Goal: Information Seeking & Learning: Learn about a topic

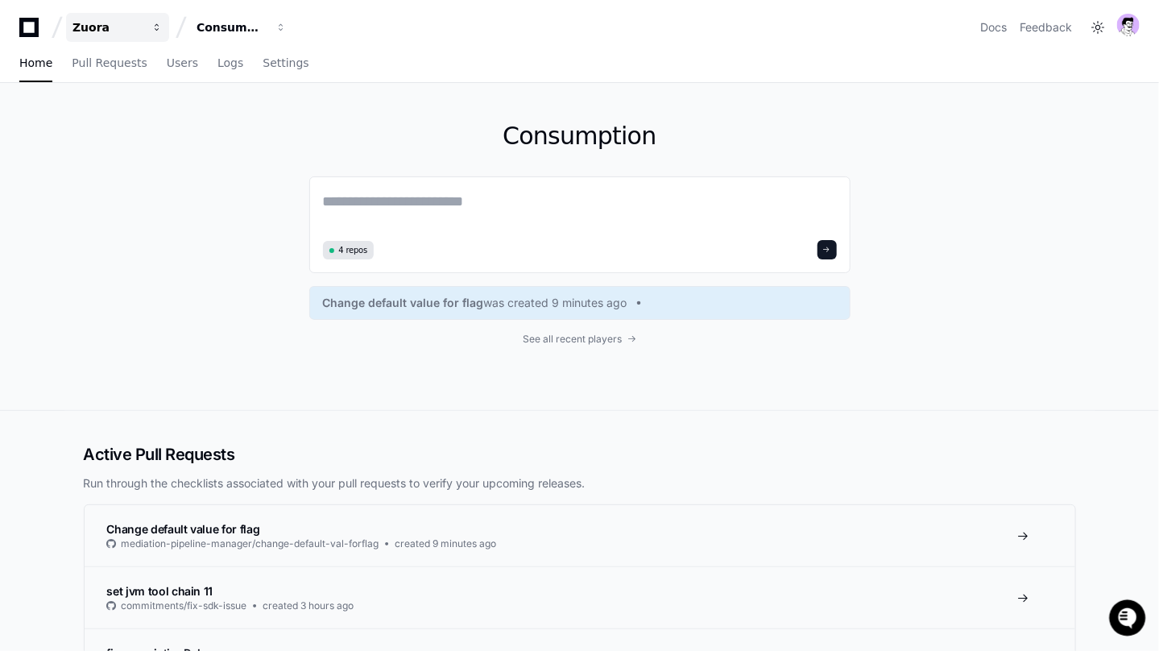
click at [104, 37] on button "Zuora" at bounding box center [117, 27] width 103 height 29
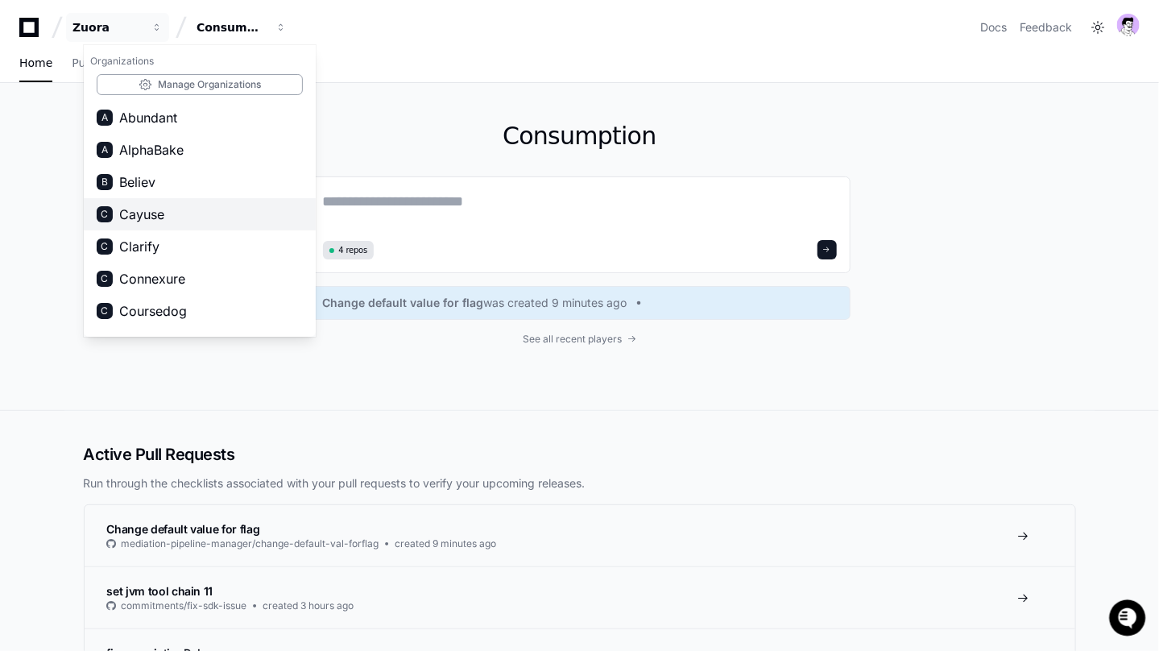
click at [164, 216] on span "Cayuse" at bounding box center [141, 214] width 45 height 19
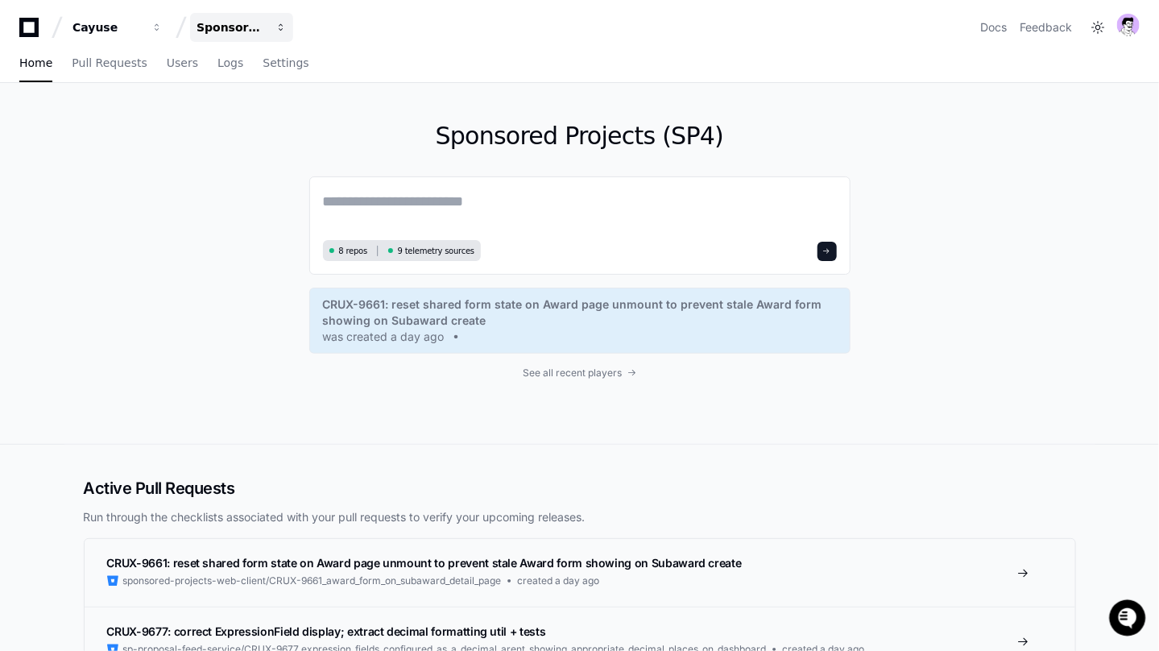
click at [142, 33] on div "Sponsored Projects (SP4)" at bounding box center [107, 27] width 69 height 16
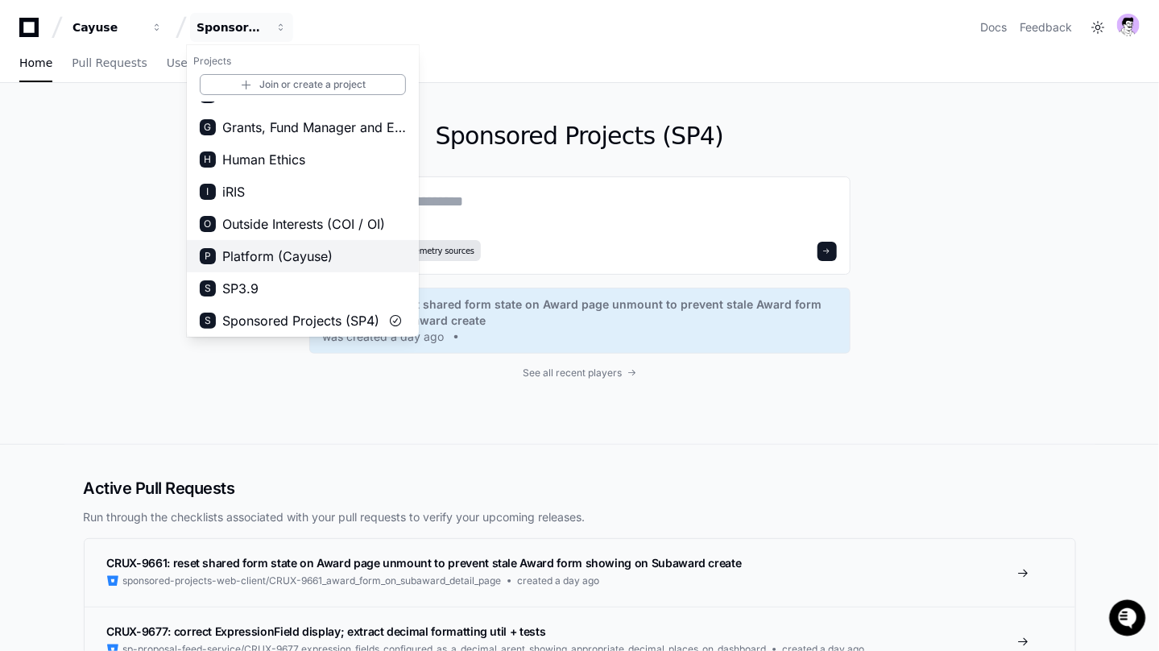
scroll to position [25, 0]
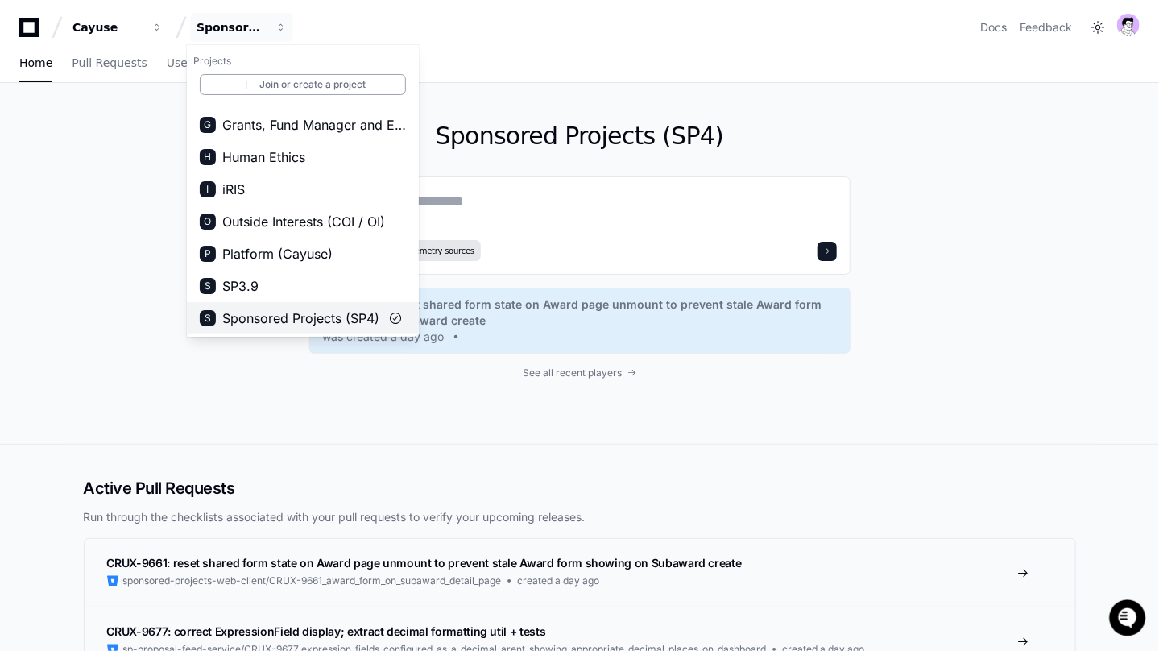
click at [336, 317] on span "Sponsored Projects (SP4)" at bounding box center [300, 318] width 157 height 19
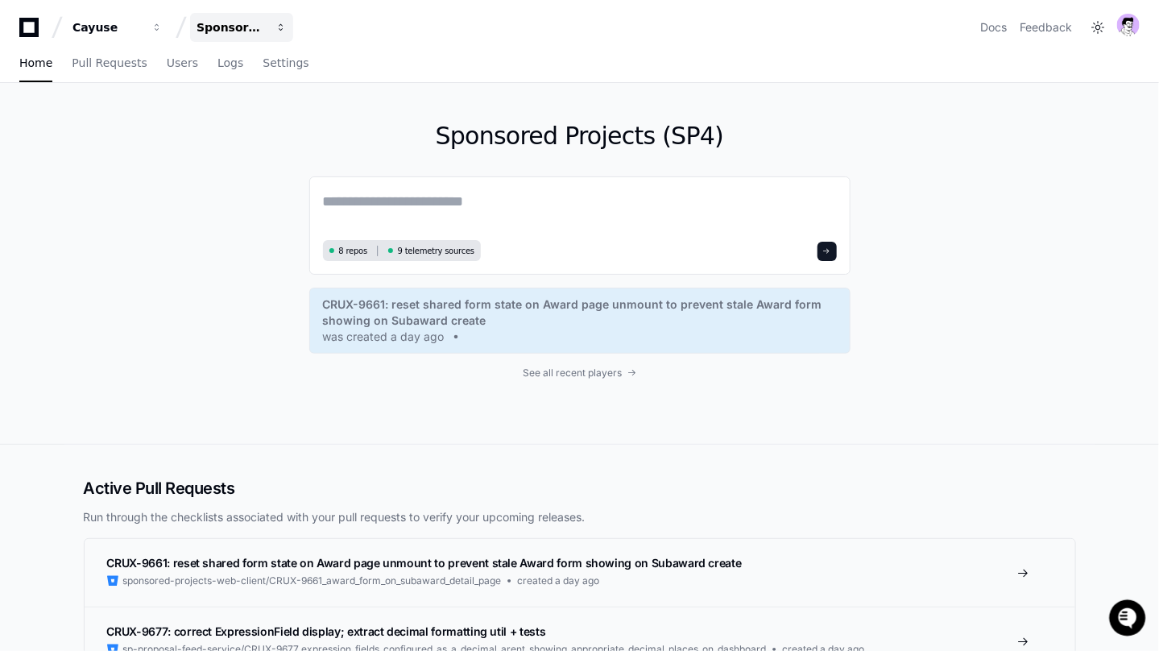
click at [267, 26] on button "Sponsored Projects (SP4)" at bounding box center [241, 27] width 103 height 29
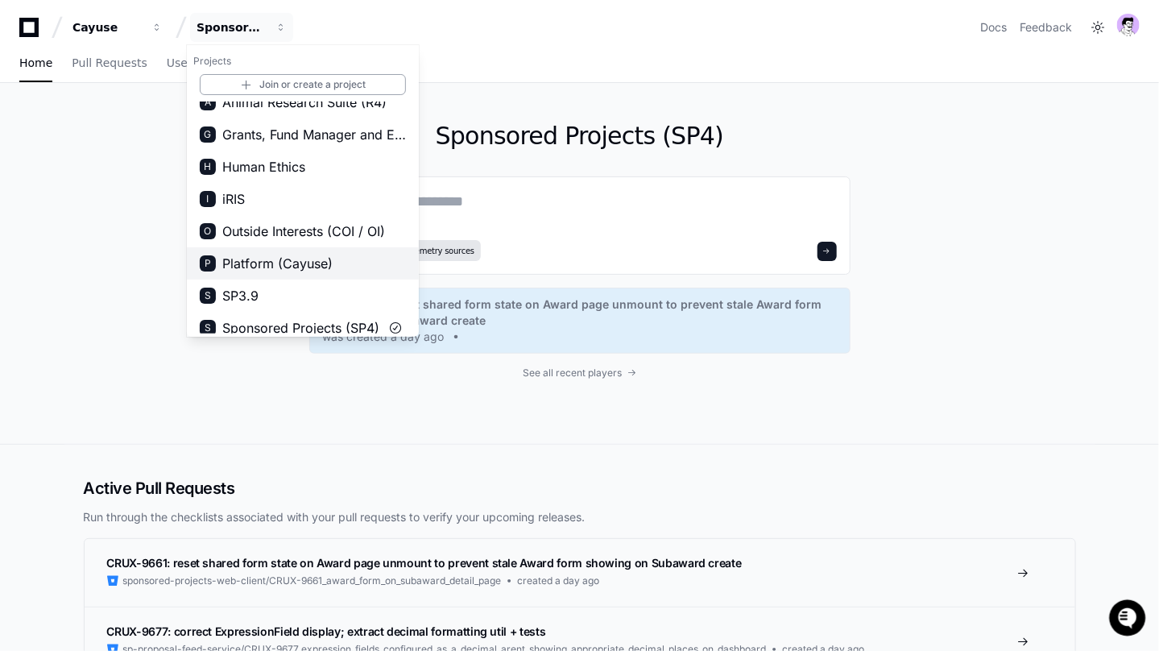
scroll to position [0, 0]
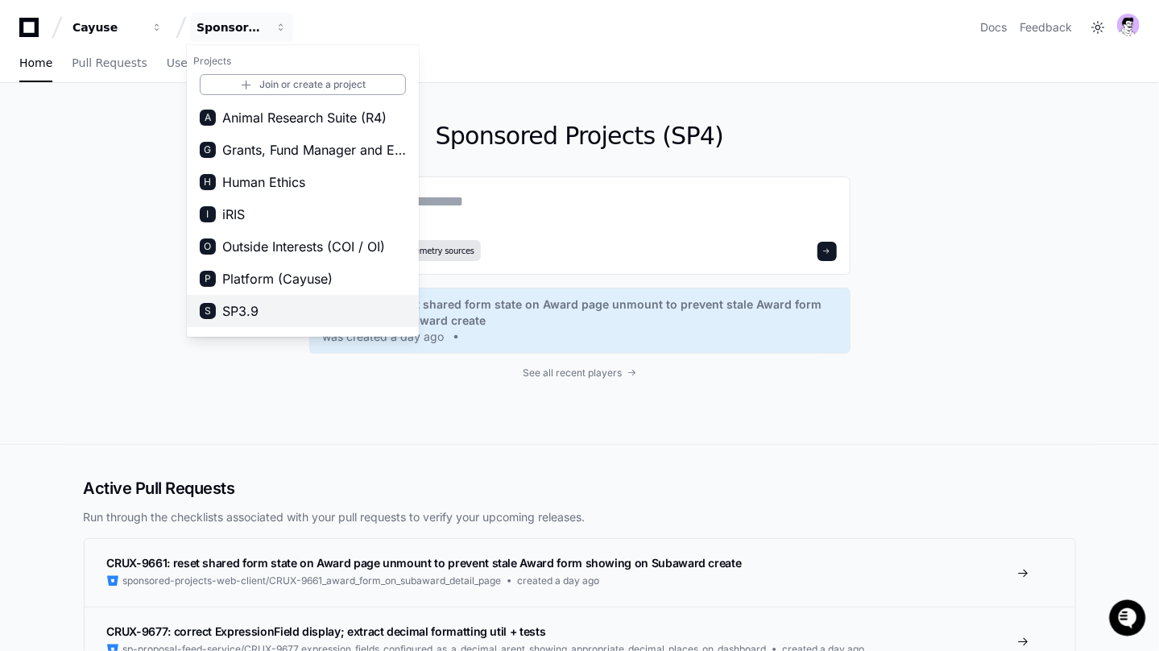
click at [267, 303] on button "S SP3.9" at bounding box center [303, 311] width 232 height 32
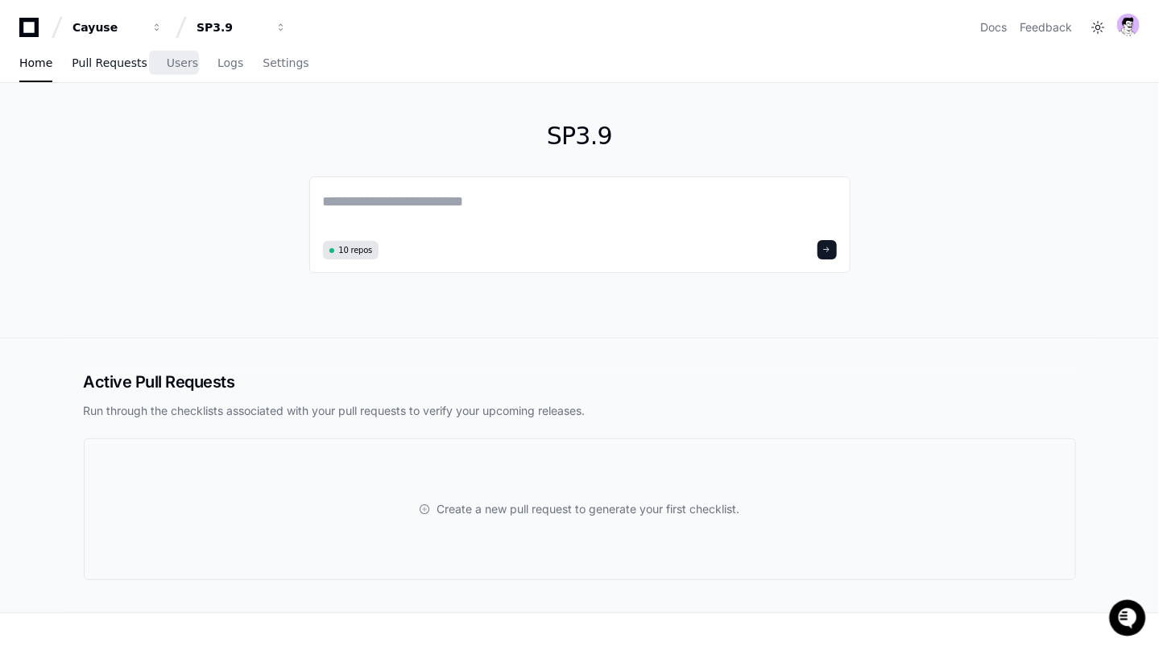
click at [135, 58] on span "Pull Requests" at bounding box center [109, 63] width 75 height 10
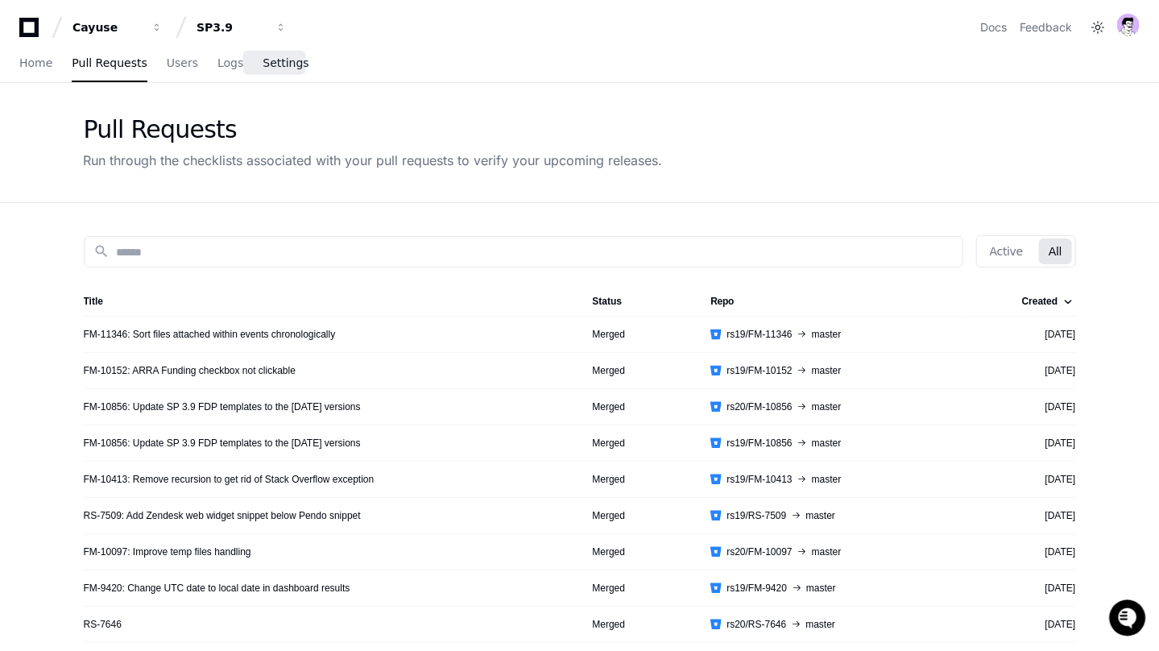
click at [286, 71] on link "Settings" at bounding box center [286, 63] width 46 height 37
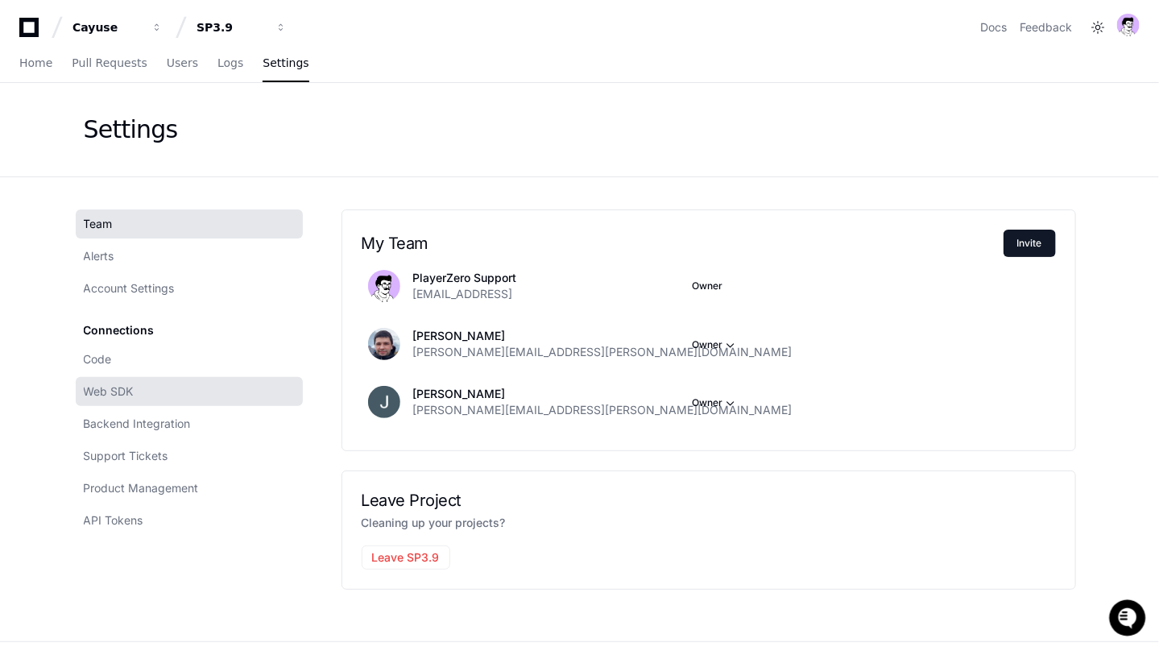
click at [131, 384] on span "Web SDK" at bounding box center [109, 392] width 50 height 16
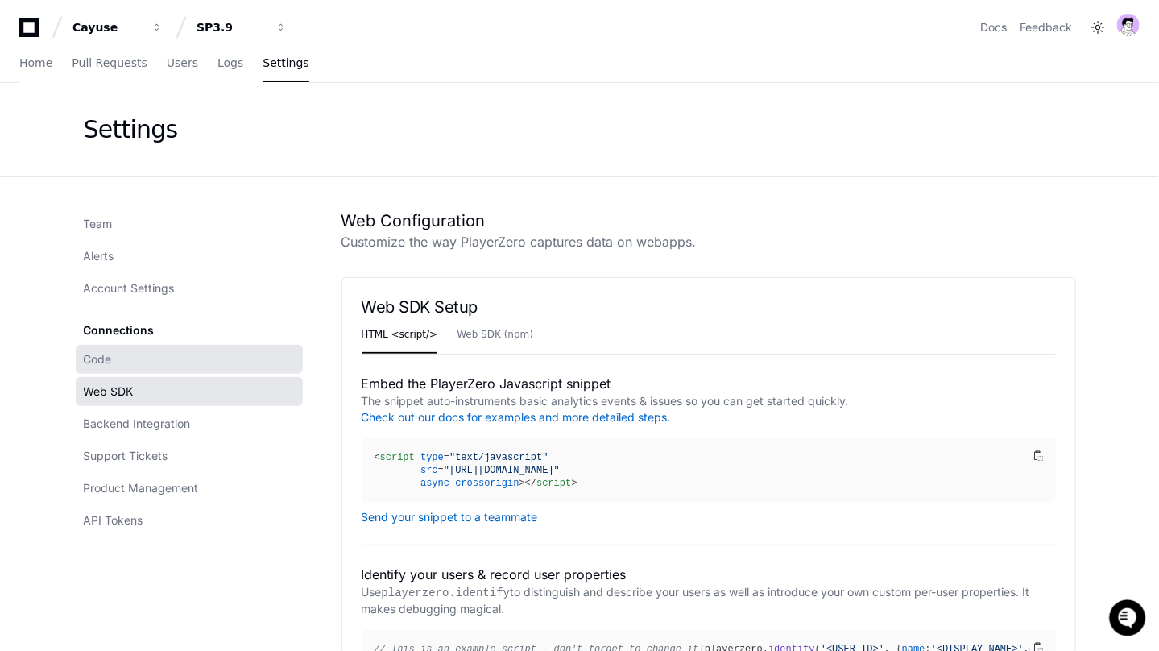
click at [137, 363] on link "Code" at bounding box center [189, 359] width 227 height 29
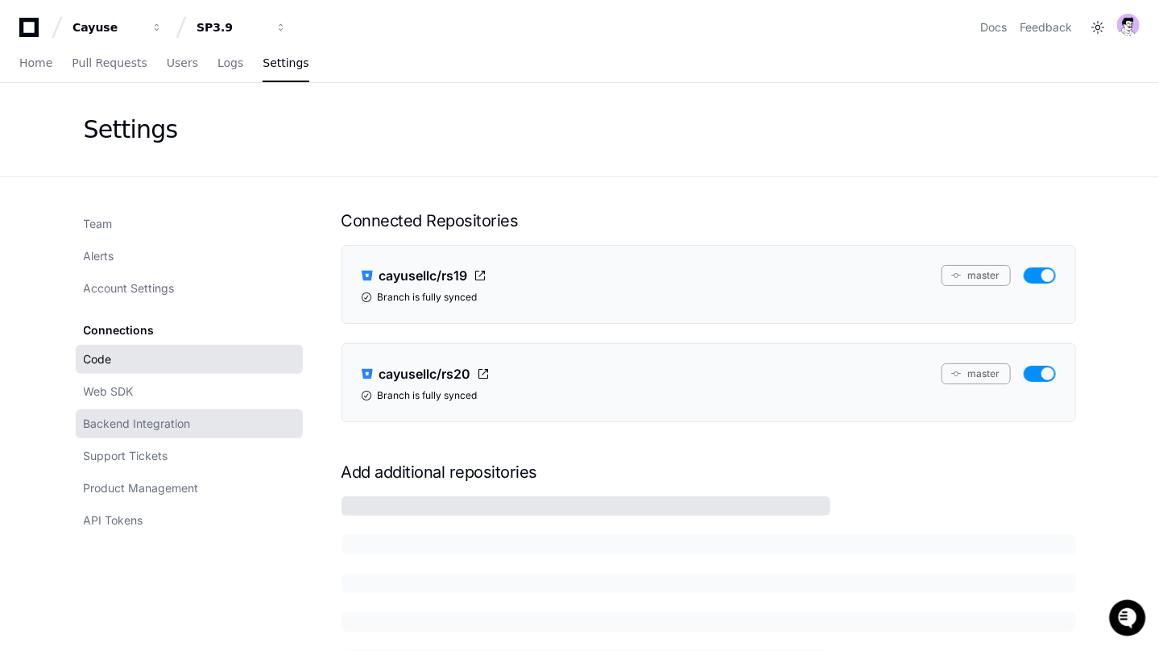
click at [151, 431] on link "Backend Integration" at bounding box center [189, 423] width 227 height 29
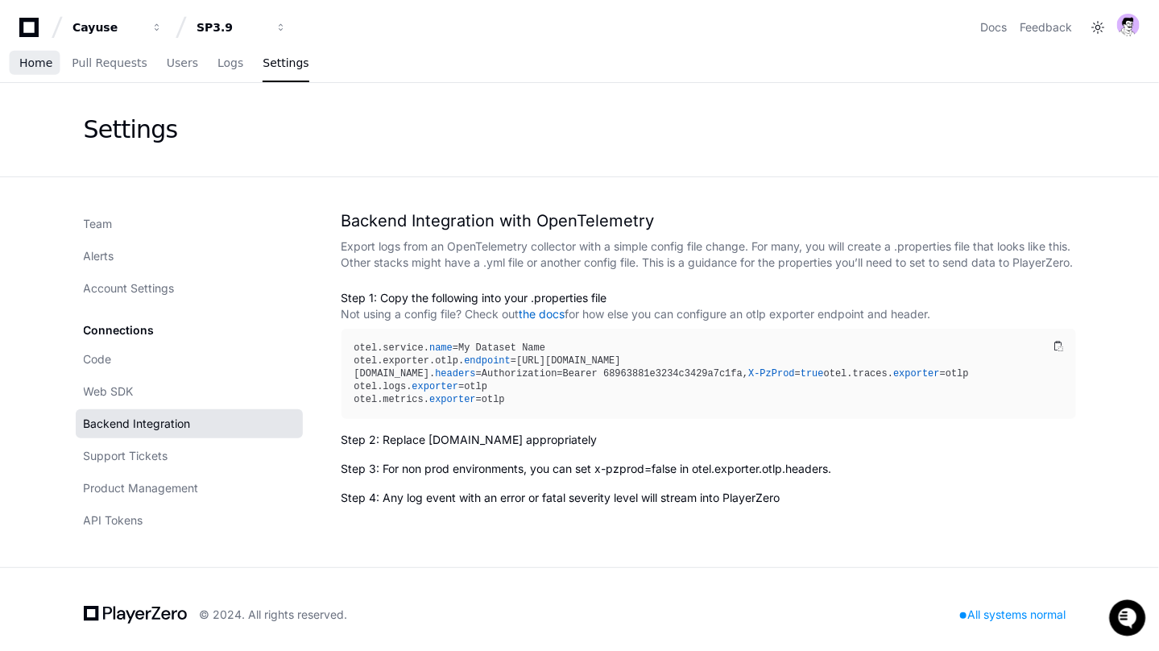
click at [34, 52] on link "Home" at bounding box center [35, 63] width 33 height 37
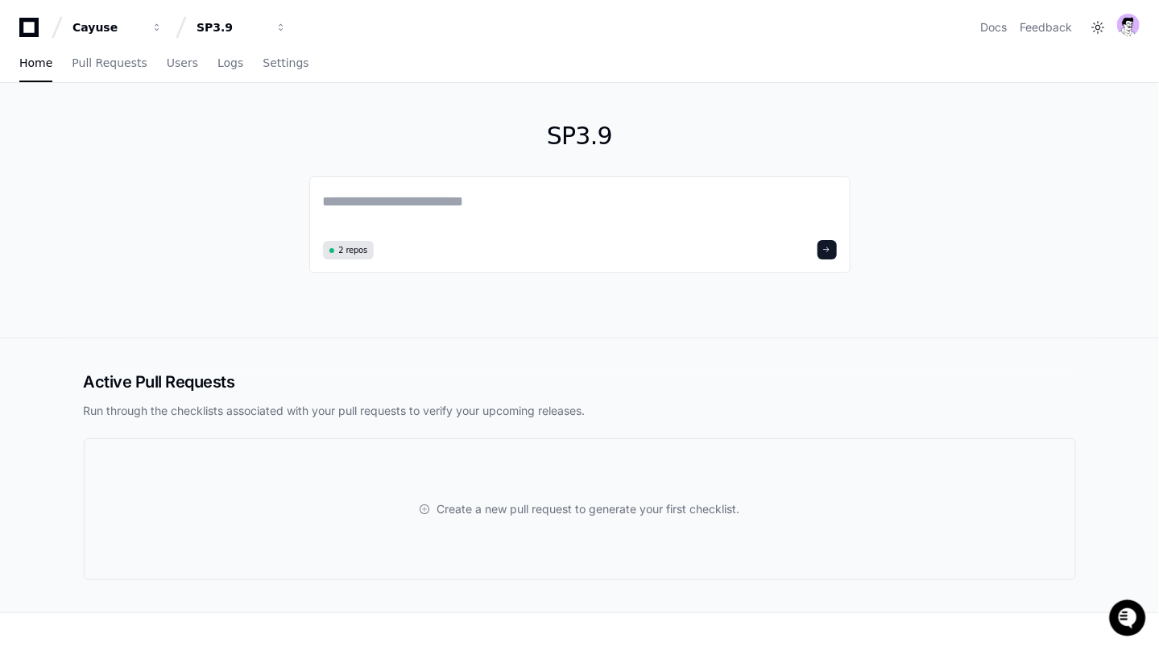
click at [604, 89] on div "SP3.9 2 repos" at bounding box center [579, 210] width 541 height 255
click at [99, 72] on link "Pull Requests" at bounding box center [109, 63] width 75 height 37
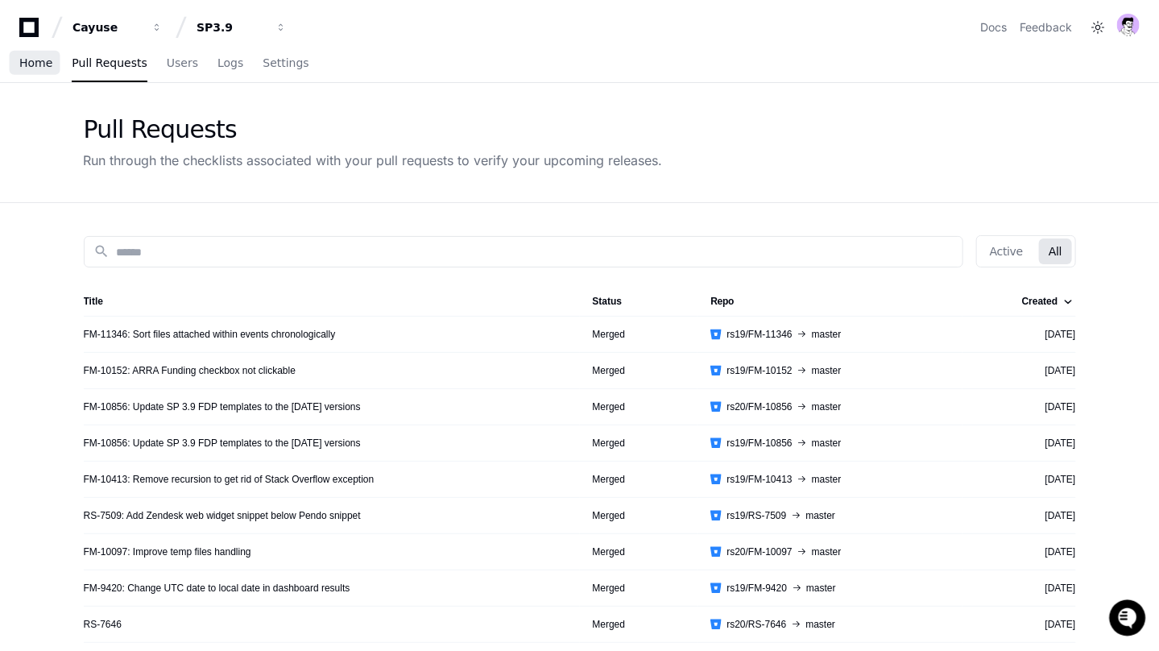
click at [41, 72] on link "Home" at bounding box center [35, 63] width 33 height 37
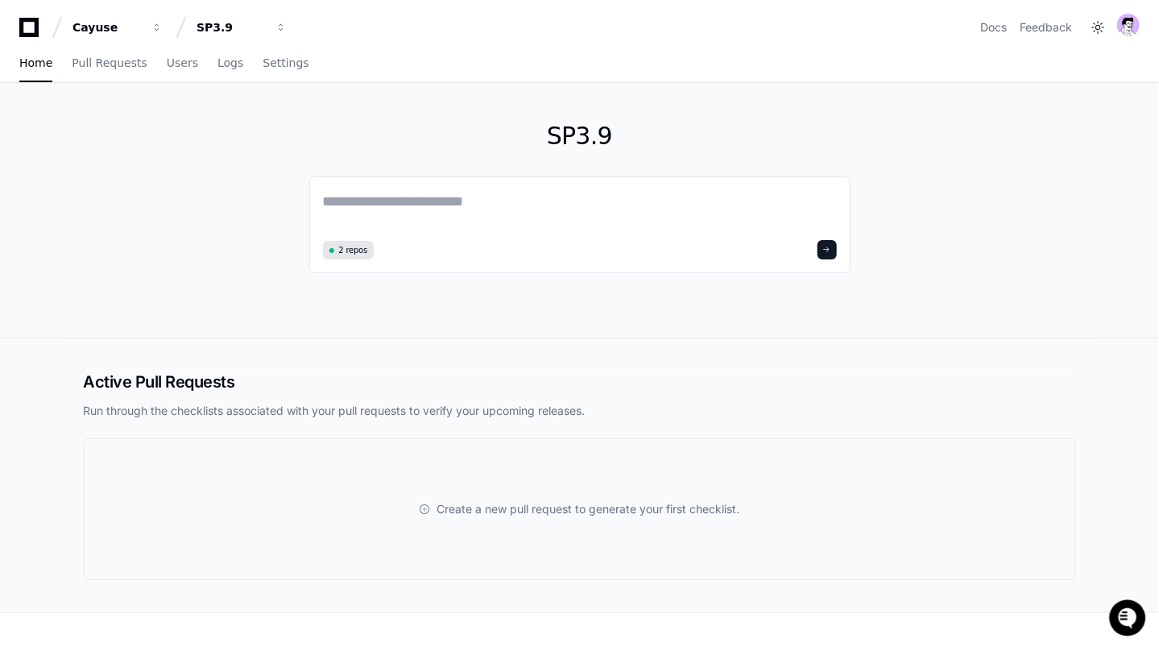
click at [722, 152] on div "SP3.9 2 repos" at bounding box center [579, 210] width 541 height 255
click at [455, 240] on div "2 repos" at bounding box center [580, 249] width 514 height 19
click at [471, 222] on textarea at bounding box center [580, 212] width 514 height 45
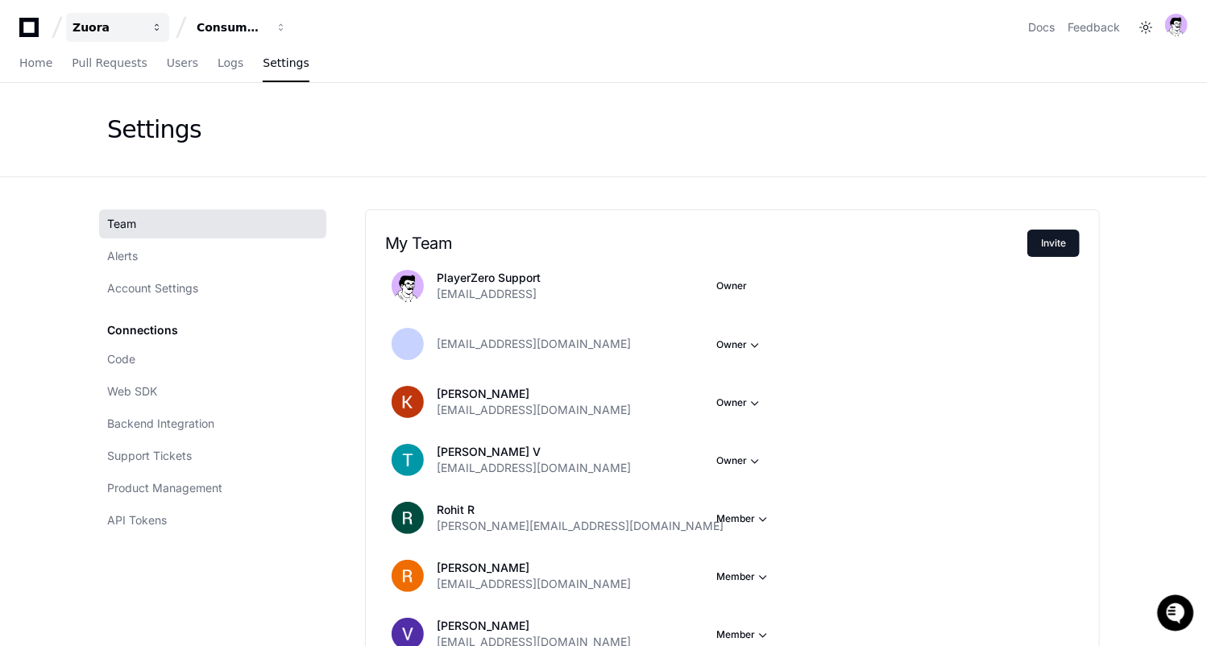
click at [115, 23] on div "Zuora" at bounding box center [107, 27] width 69 height 16
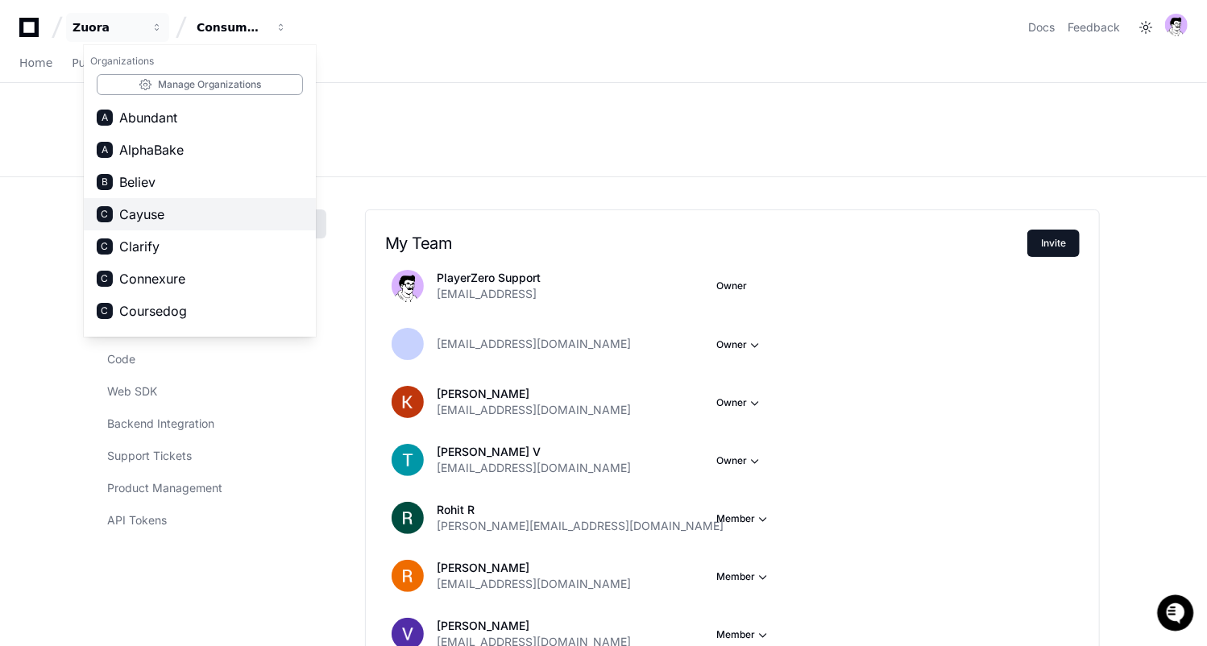
click at [231, 223] on button "C Cayuse" at bounding box center [200, 214] width 232 height 32
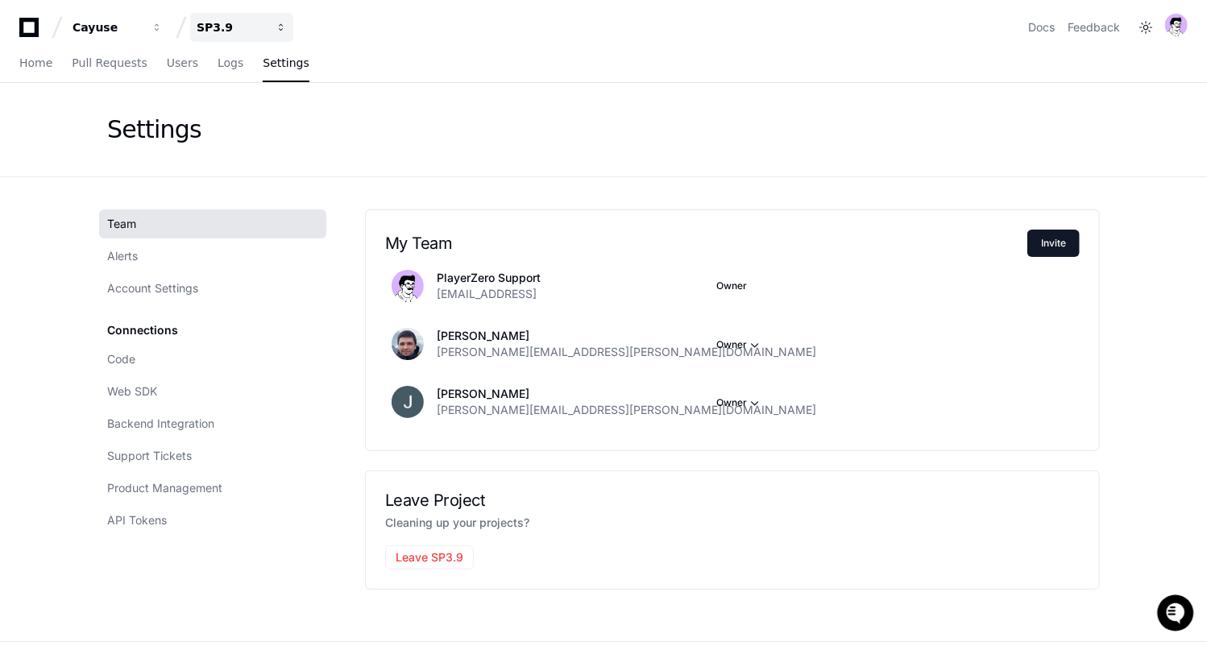
click at [142, 31] on div "SP3.9" at bounding box center [107, 27] width 69 height 16
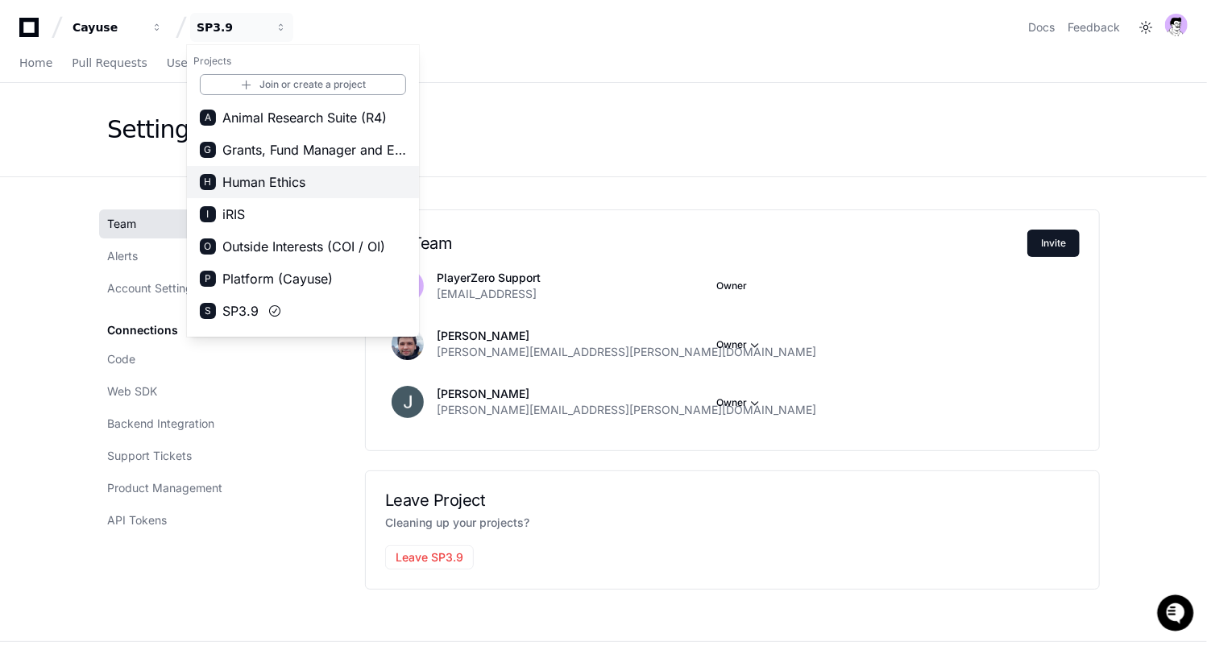
click at [359, 191] on button "H Human Ethics" at bounding box center [303, 182] width 232 height 32
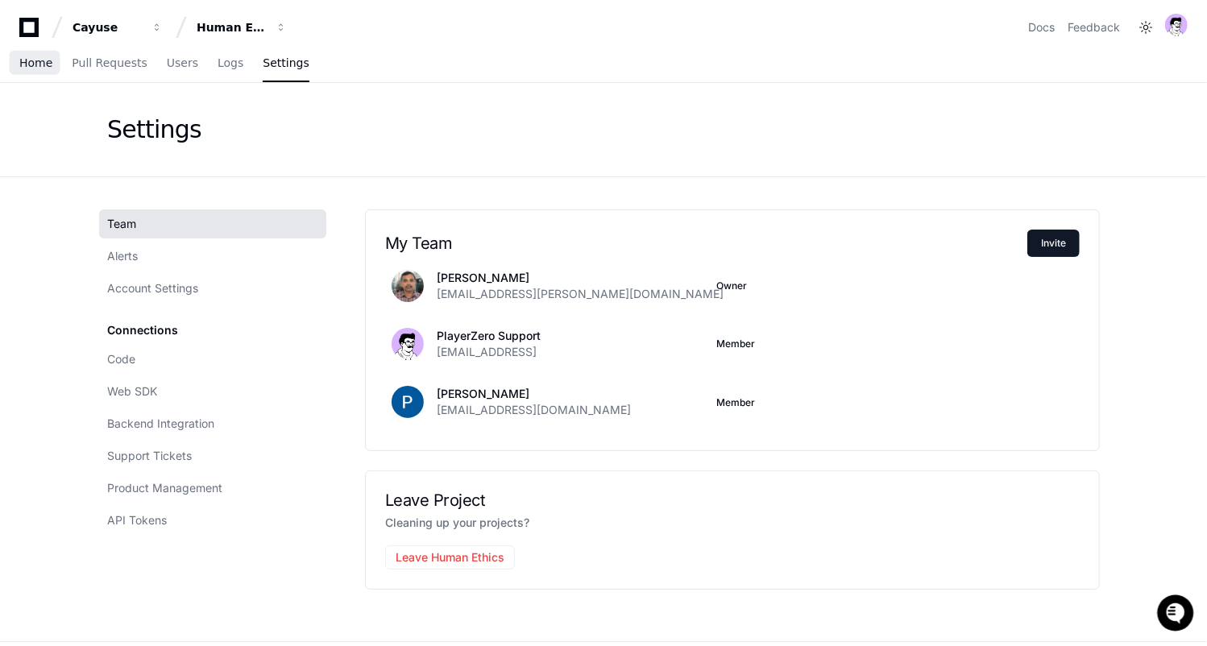
click at [41, 58] on span "Home" at bounding box center [35, 63] width 33 height 10
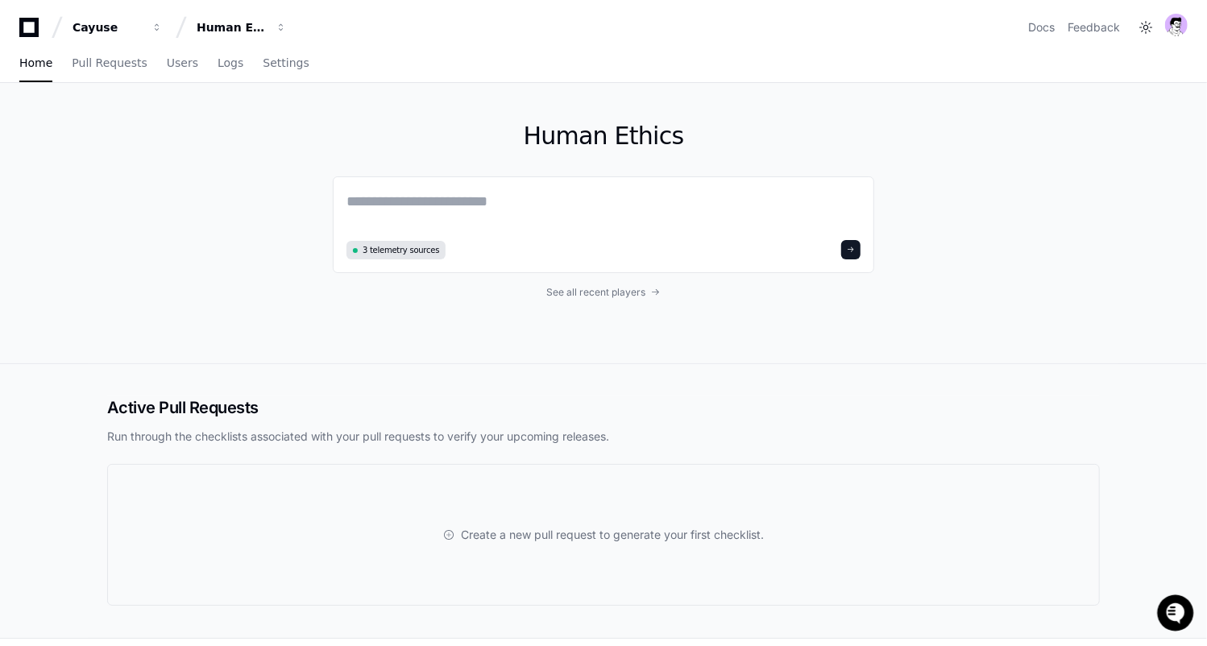
click at [603, 298] on div "Human Ethics 3 telemetry sources See all recent players" at bounding box center [603, 223] width 541 height 280
click at [270, 51] on link "Settings" at bounding box center [286, 63] width 46 height 37
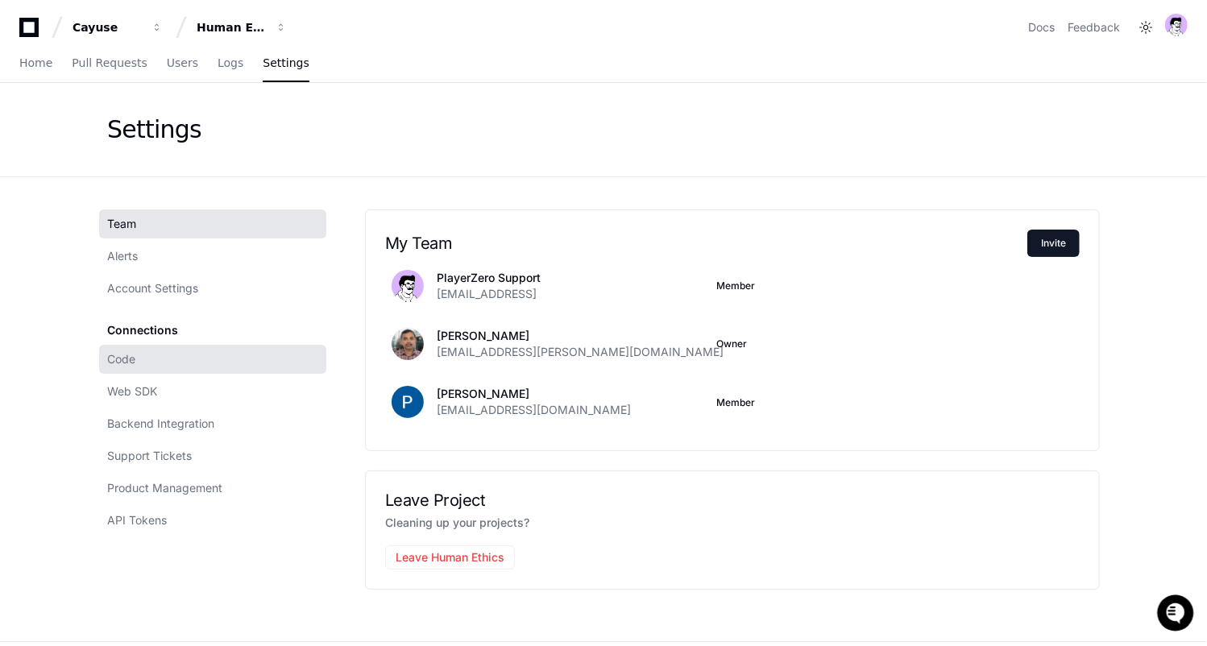
click at [143, 362] on link "Code" at bounding box center [212, 359] width 227 height 29
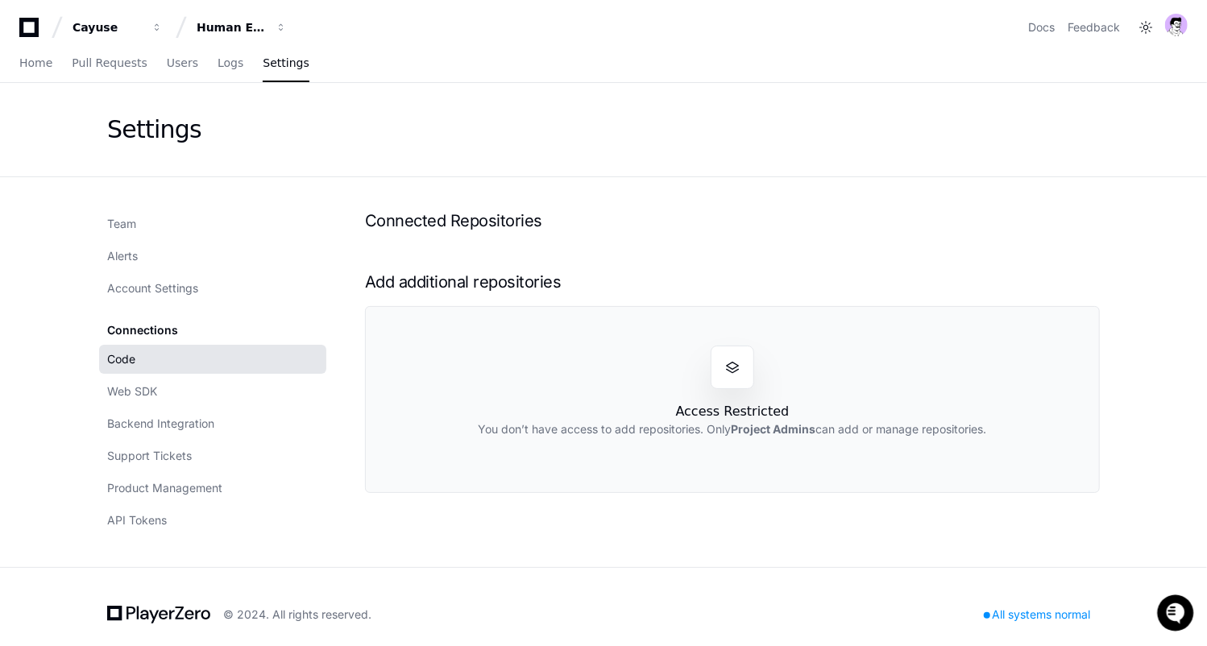
click at [512, 226] on h1 "Connected Repositories" at bounding box center [732, 220] width 735 height 23
click at [489, 271] on h1 "Add additional repositories" at bounding box center [732, 282] width 735 height 23
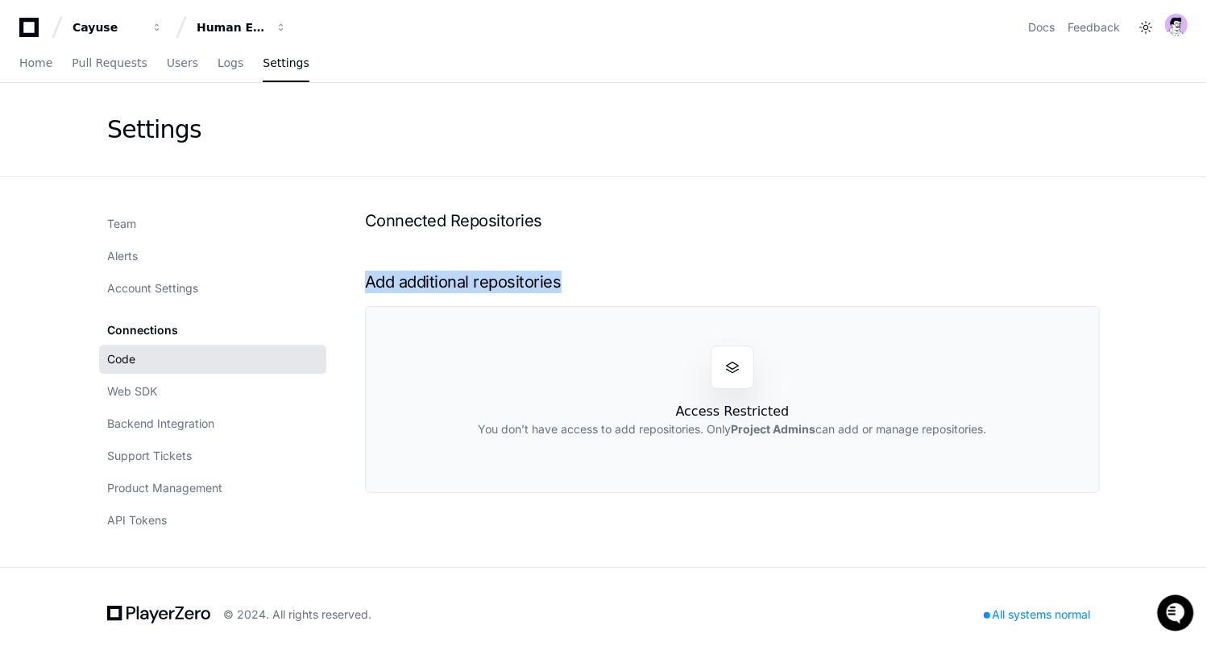
click at [489, 271] on h1 "Add additional repositories" at bounding box center [732, 282] width 735 height 23
click at [19, 61] on span "Home" at bounding box center [35, 63] width 33 height 10
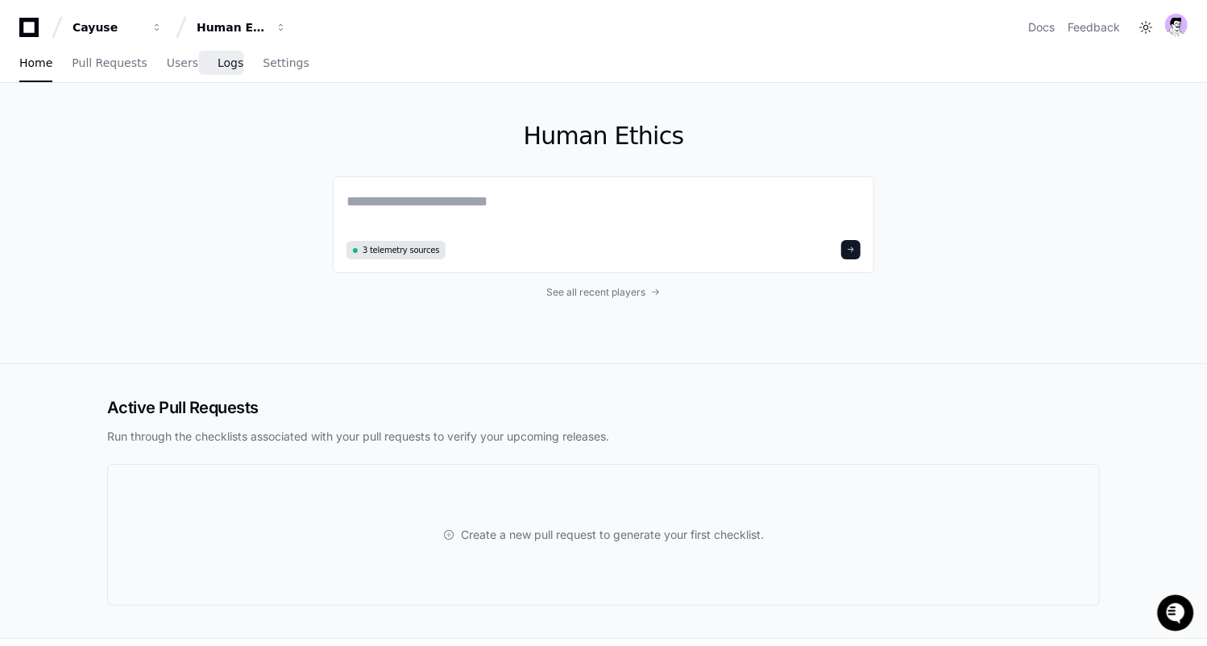
click at [218, 63] on span "Logs" at bounding box center [231, 63] width 26 height 10
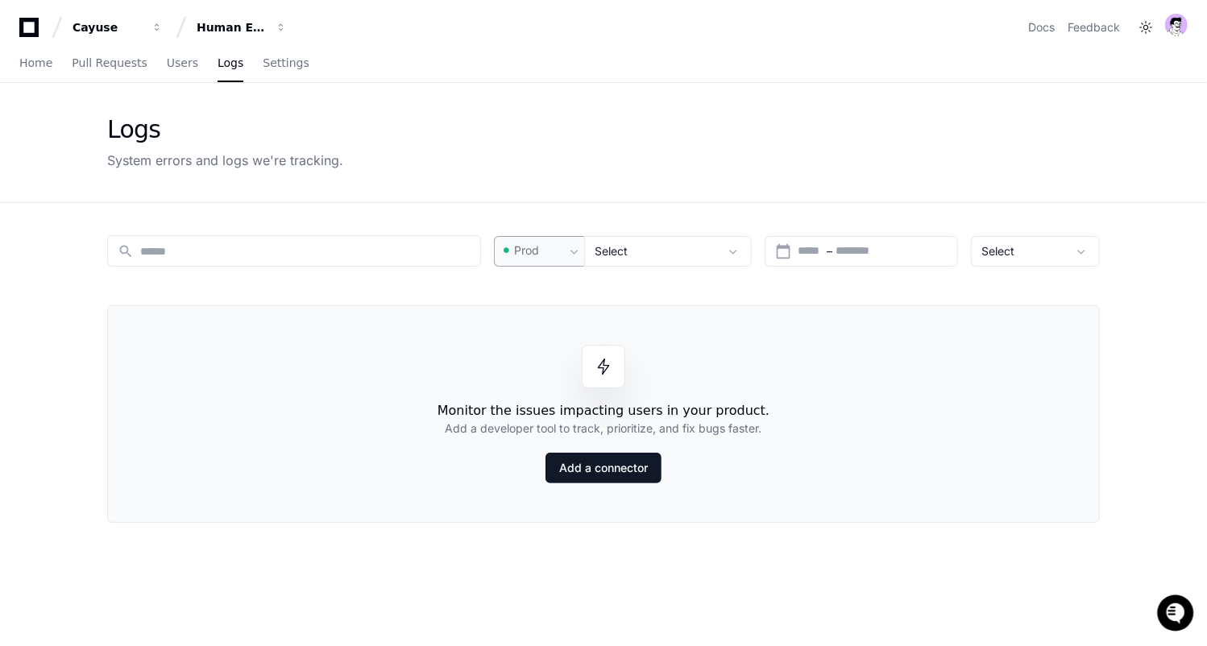
click at [545, 247] on div "Prod" at bounding box center [533, 251] width 64 height 16
click at [540, 322] on mat-option "Pre-Prod" at bounding box center [559, 334] width 129 height 39
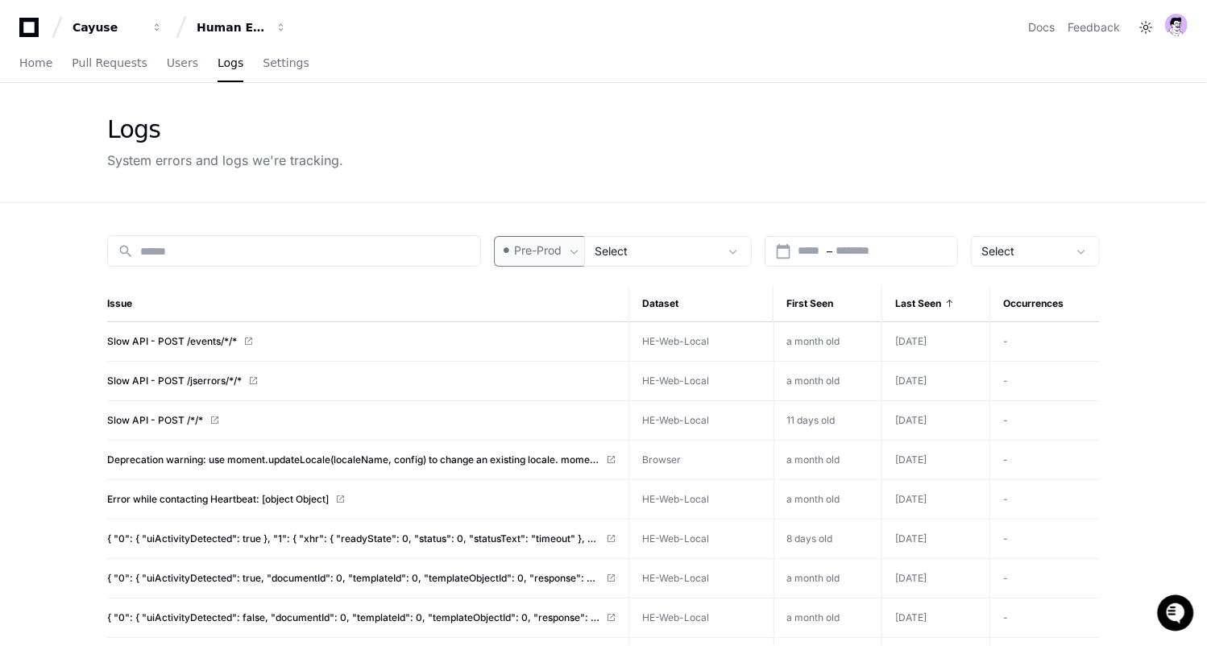
click at [174, 346] on td "Slow API - POST /events/*/*" at bounding box center [368, 341] width 522 height 39
click at [185, 338] on span "Slow API - POST /events/*/*" at bounding box center [172, 341] width 130 height 13
click at [183, 54] on link "Users" at bounding box center [182, 63] width 31 height 37
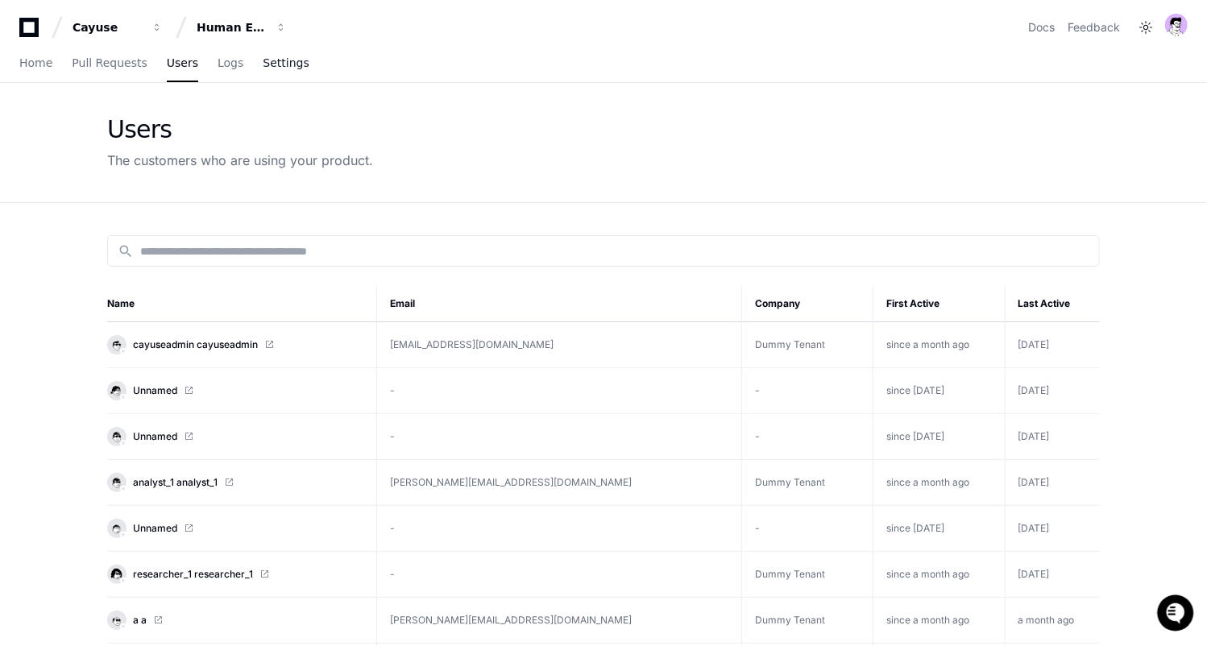
click at [278, 66] on span "Settings" at bounding box center [286, 63] width 46 height 10
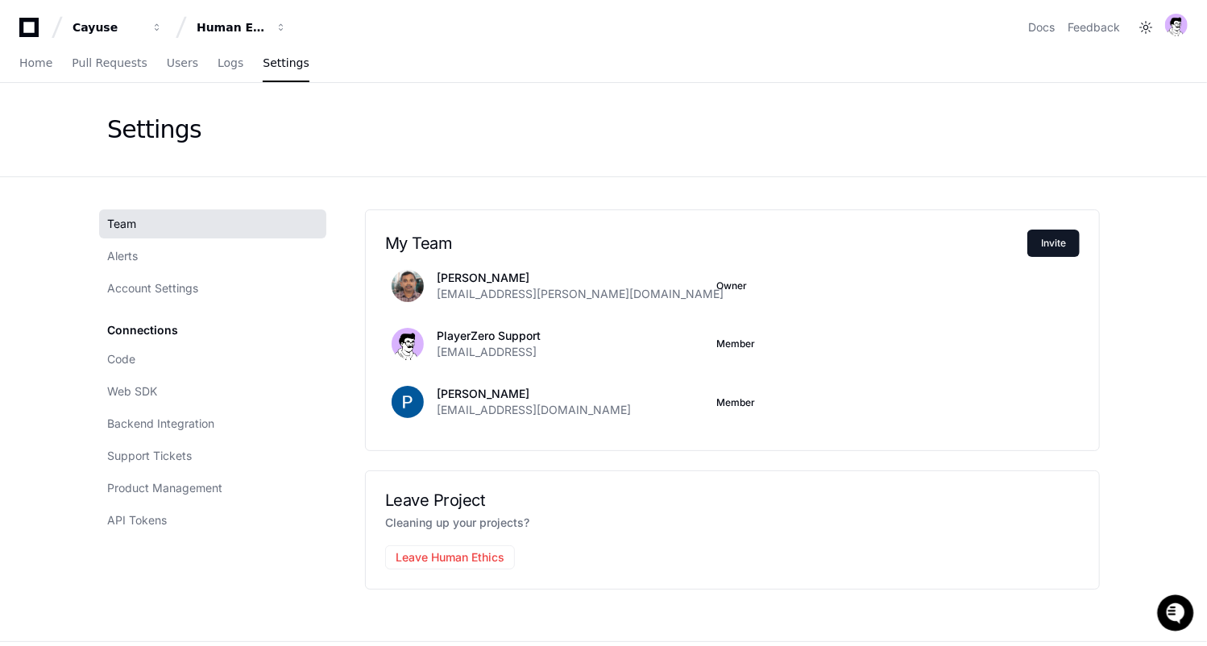
click at [164, 219] on link "Team" at bounding box center [212, 223] width 227 height 29
click at [31, 67] on span "Home" at bounding box center [35, 63] width 33 height 10
